Goal: Obtain resource: Obtain resource

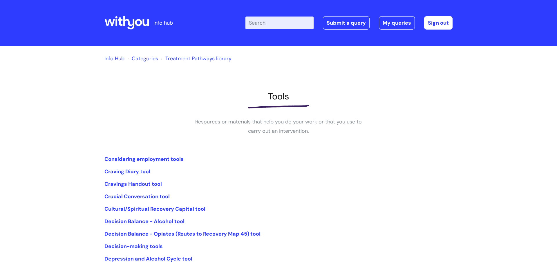
scroll to position [56, 0]
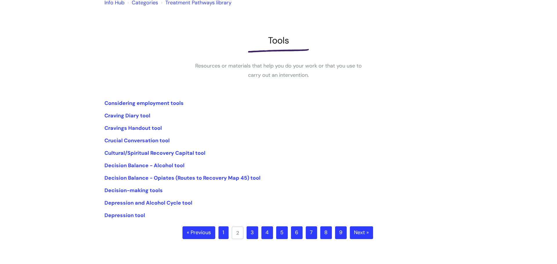
click at [224, 233] on link "1" at bounding box center [223, 233] width 10 height 13
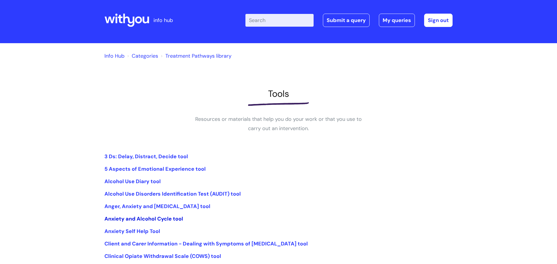
scroll to position [6, 0]
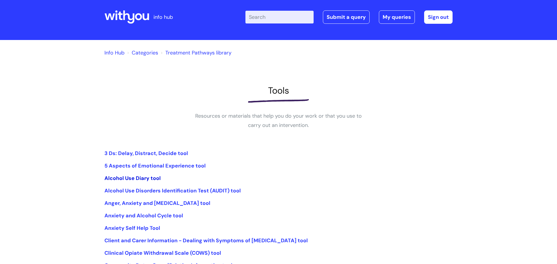
click at [141, 180] on link "Alcohol Use Diary tool" at bounding box center [132, 178] width 56 height 7
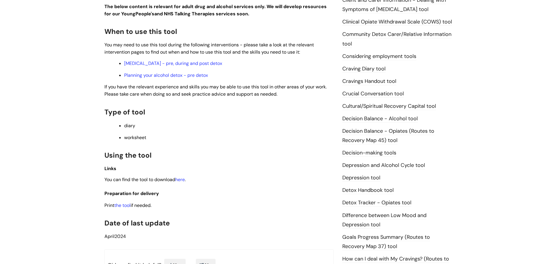
scroll to position [182, 0]
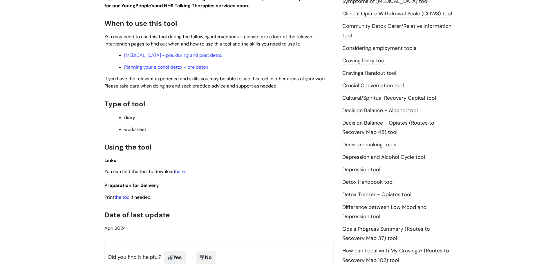
click at [119, 198] on link "the tool" at bounding box center [122, 197] width 16 height 6
